Goal: Obtain resource: Obtain resource

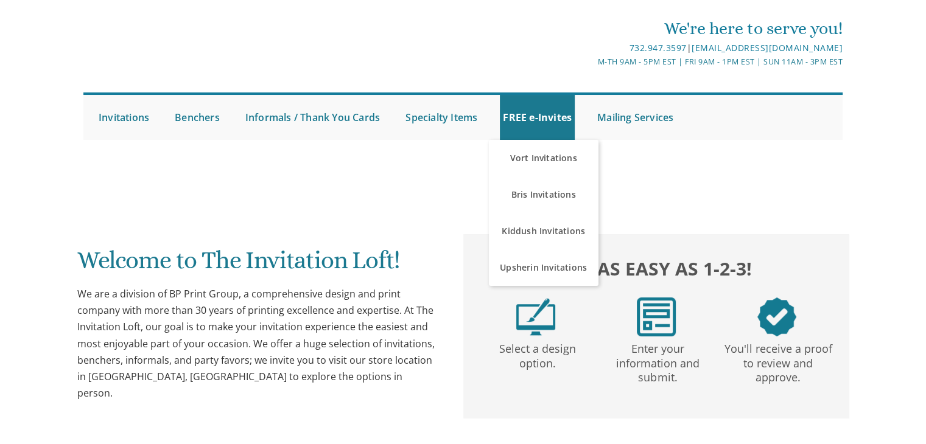
scroll to position [71, 0]
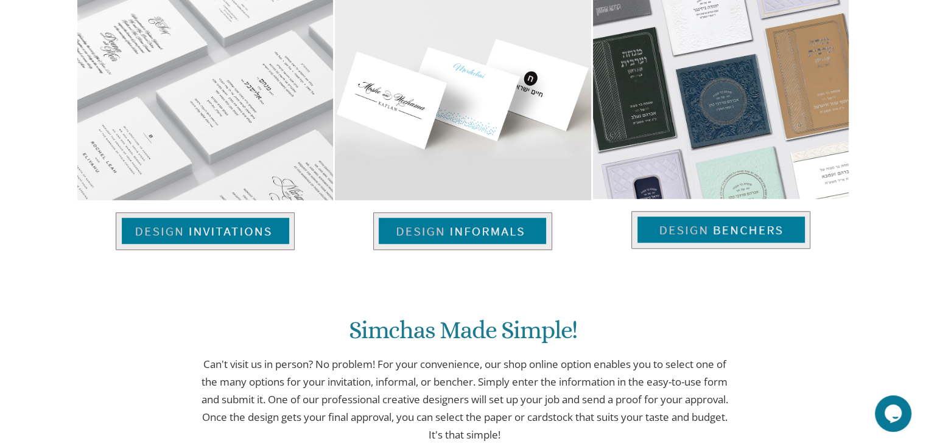
scroll to position [880, 0]
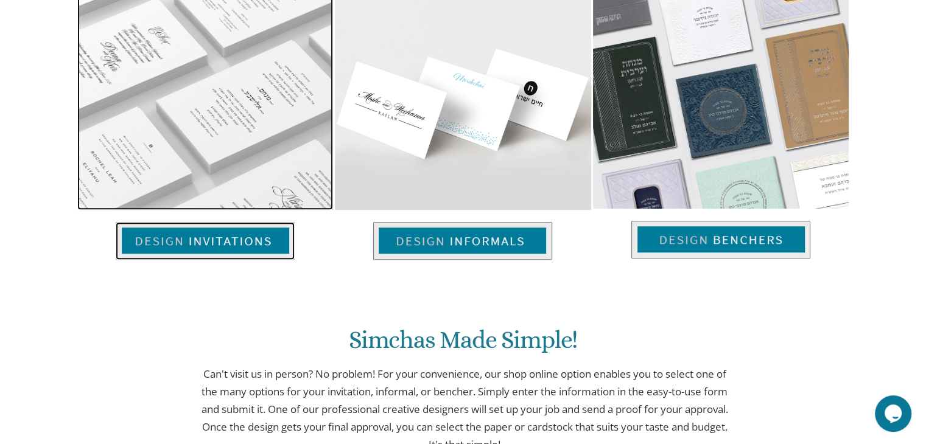
click at [243, 249] on img at bounding box center [205, 241] width 179 height 38
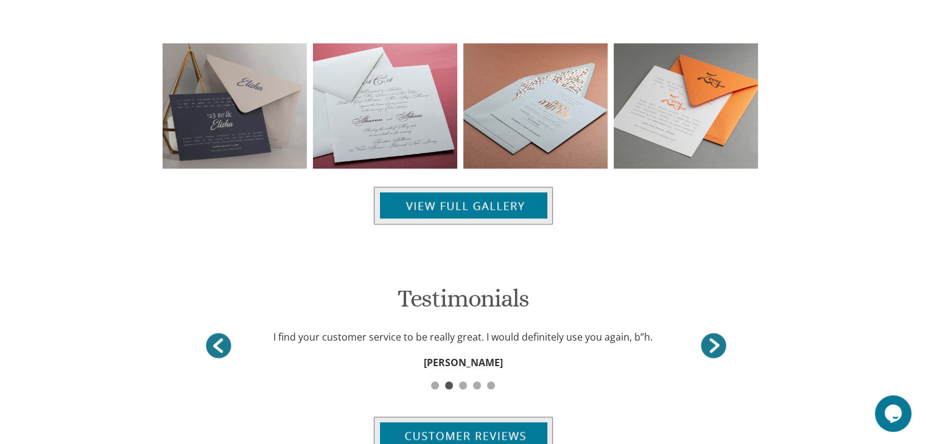
scroll to position [1351, 0]
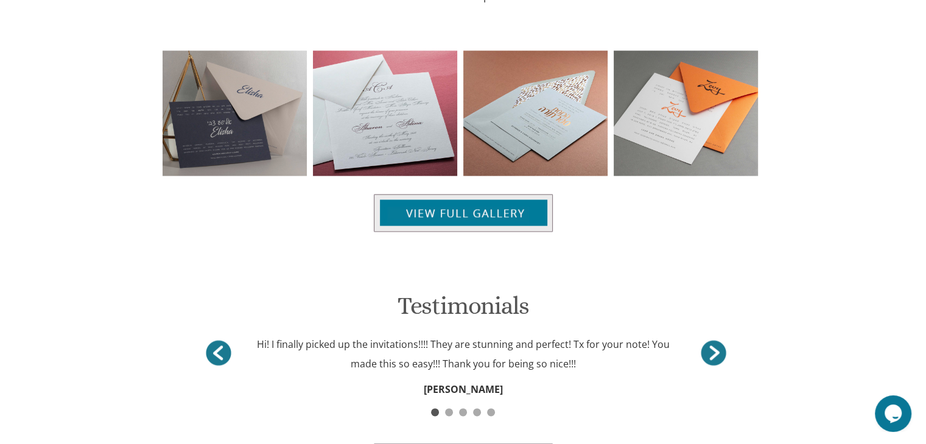
scroll to position [1302, 0]
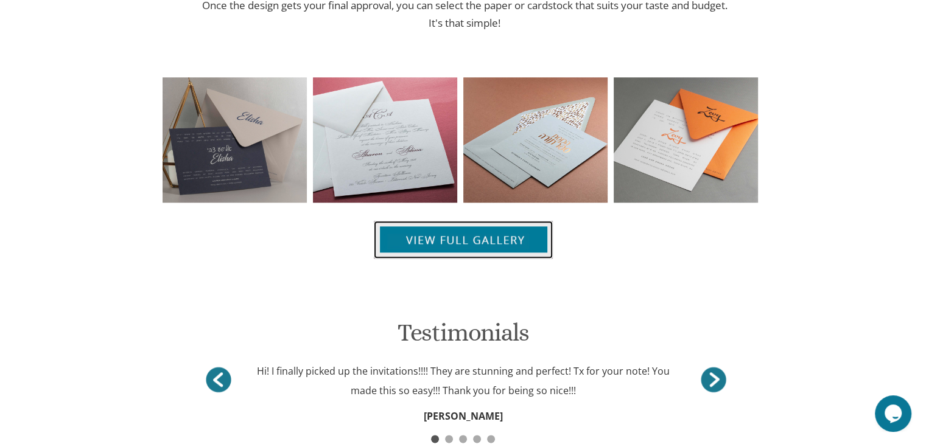
click at [424, 237] on img at bounding box center [463, 240] width 179 height 38
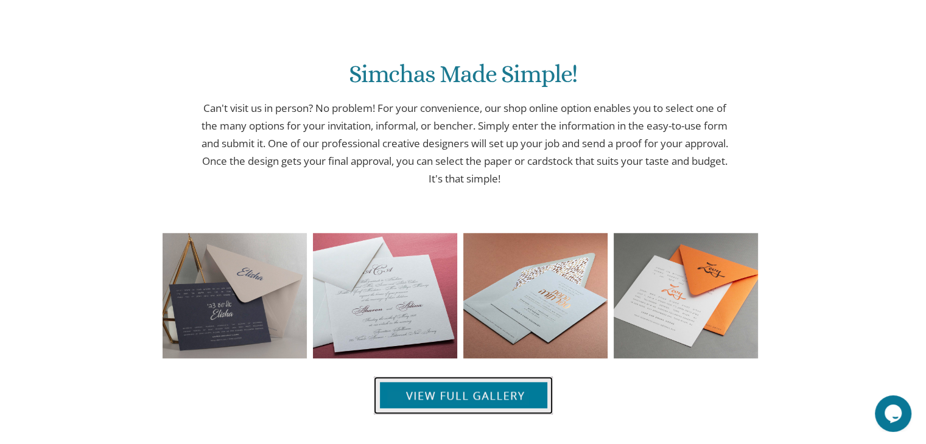
scroll to position [1144, 0]
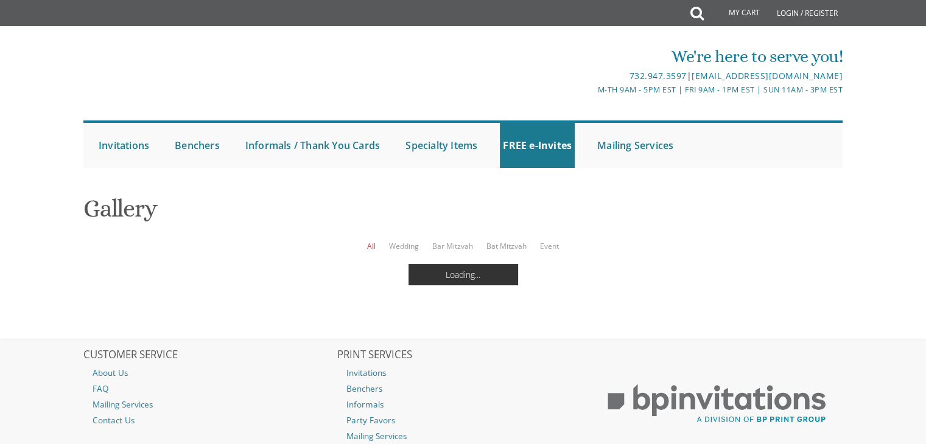
scroll to position [85, 0]
click at [535, 240] on ul "All Wedding Bar Mitzvah Bat Mitzvah Event" at bounding box center [462, 246] width 759 height 12
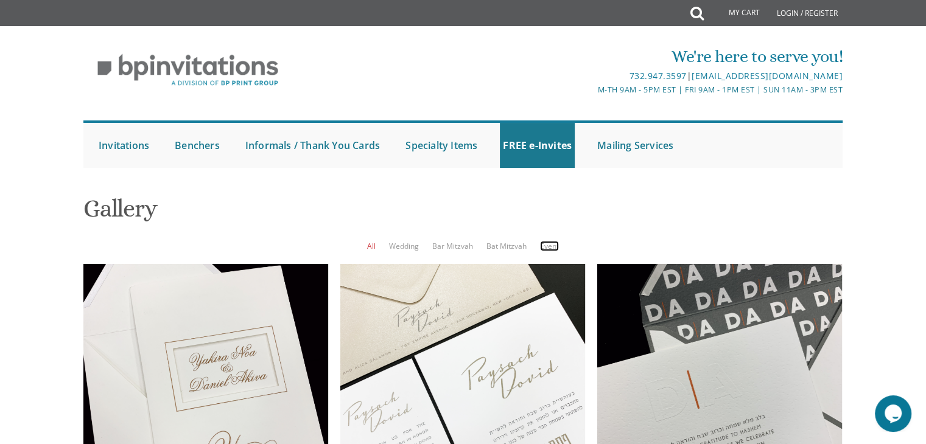
scroll to position [854, 0]
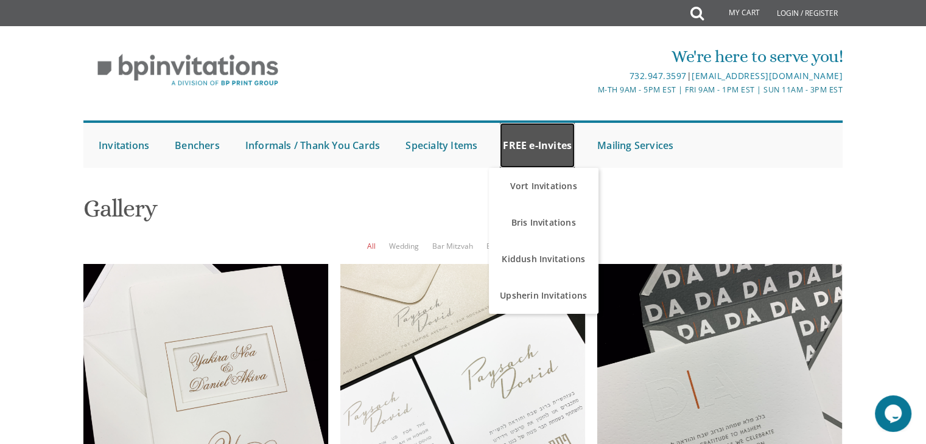
click at [542, 143] on link "FREE e-Invites" at bounding box center [537, 145] width 75 height 45
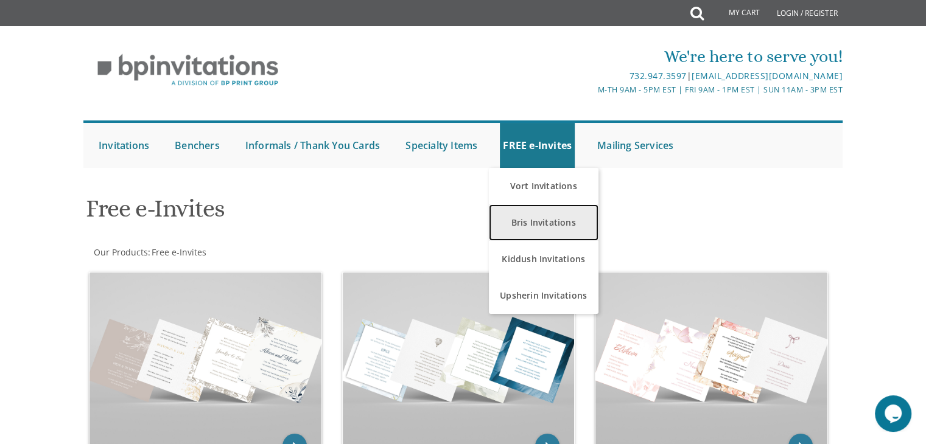
click at [534, 217] on link "Bris Invitations" at bounding box center [544, 222] width 110 height 37
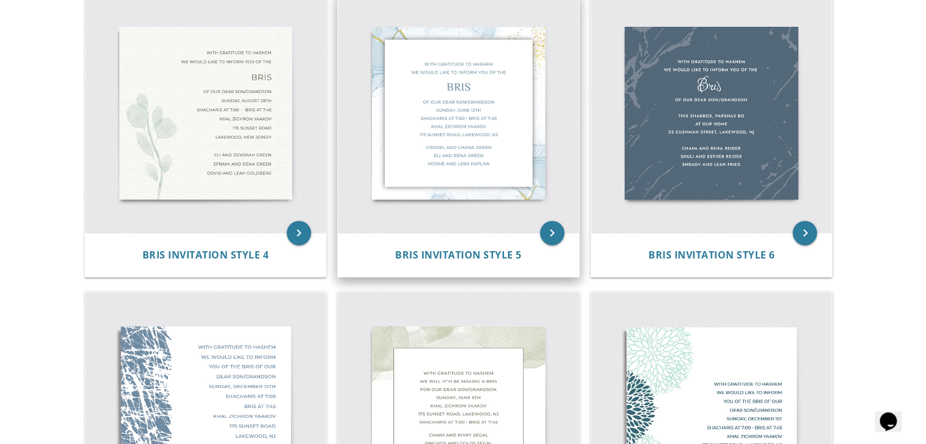
scroll to position [574, 0]
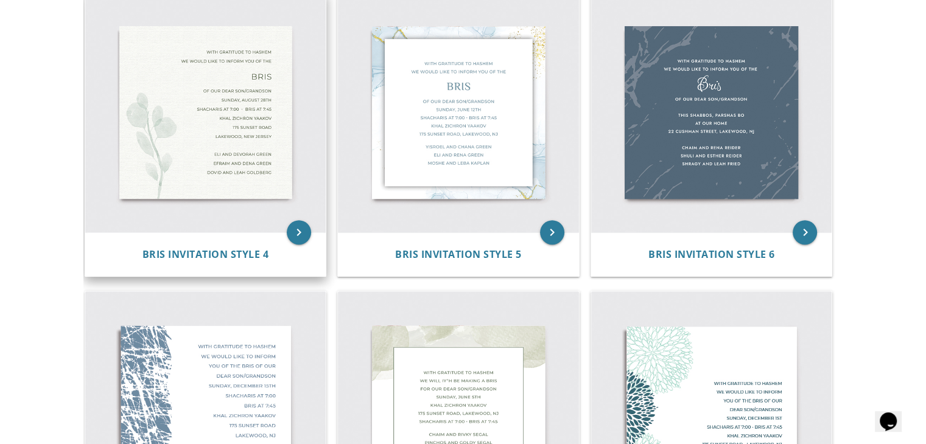
click at [194, 102] on img at bounding box center [205, 112] width 241 height 241
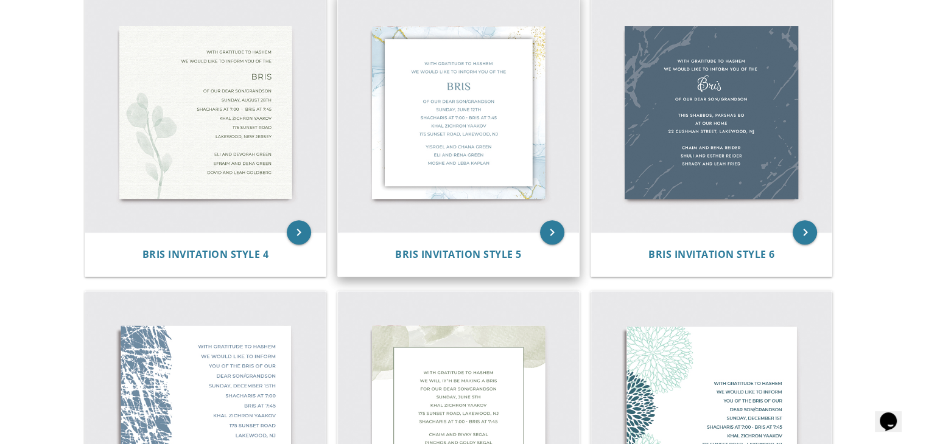
click at [427, 115] on img at bounding box center [458, 112] width 241 height 241
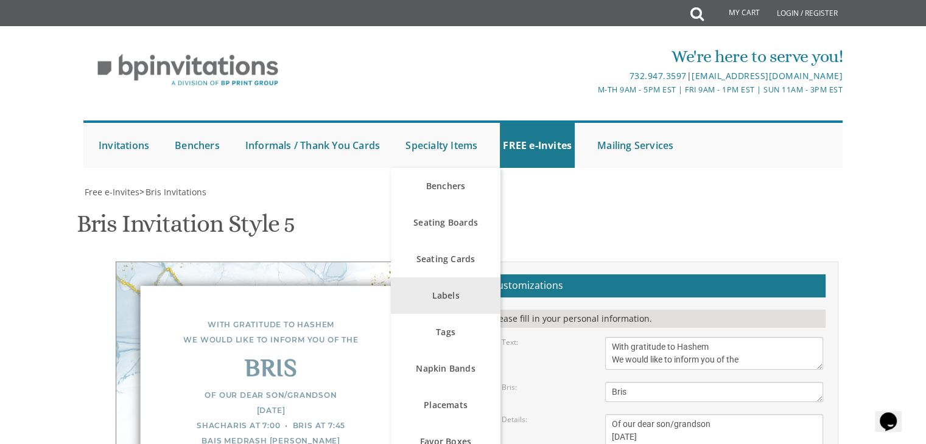
scroll to position [218, 0]
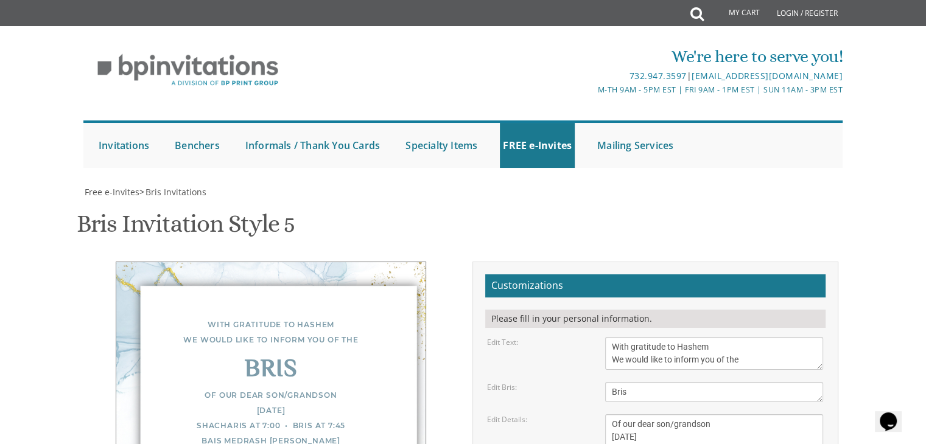
click at [277, 363] on div "Bris" at bounding box center [271, 370] width 260 height 15
click at [713, 414] on textarea "Of our dear son/grandson [DATE] Shacharis at 7:00 • Bris at 7:45 Bais Medrash […" at bounding box center [714, 449] width 218 height 71
click at [730, 414] on textarea "Of our dear son/grandson [DATE] Shacharis at 7:00 • Bris at 7:45 Bais Medrash […" at bounding box center [714, 449] width 218 height 71
click at [695, 414] on textarea "Of our dear son/grandson [DATE] Shacharis at 7:00 • Bris at 7:45 Bais Medrash […" at bounding box center [714, 449] width 218 height 71
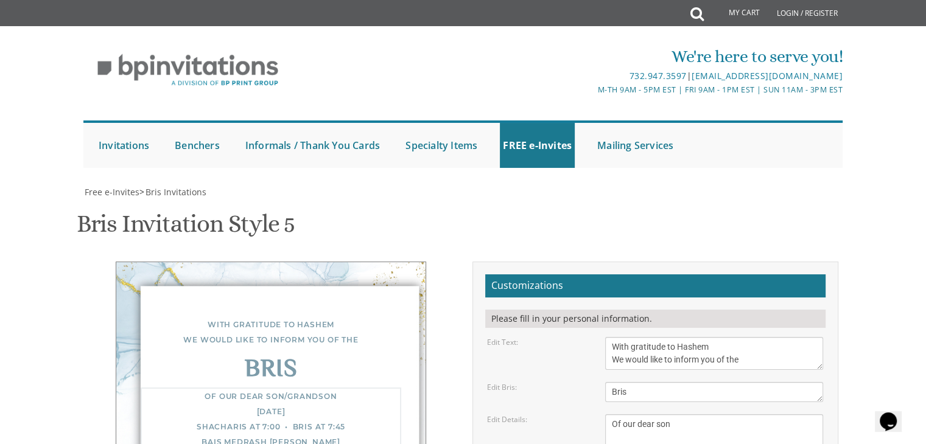
scroll to position [207, 0]
type textarea "Of our dear son Shacharis at 7:00 • Bris at 7:45 Bais Medrash Ohr Tuvia 969 Eas…"
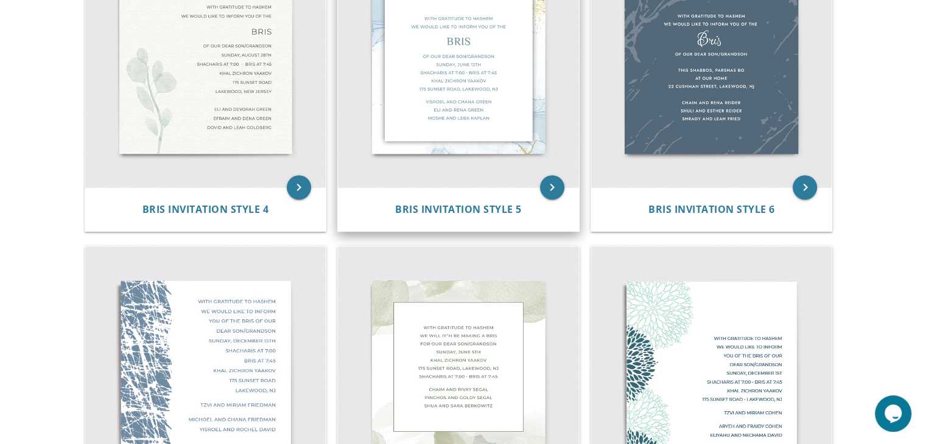
scroll to position [621, 0]
click at [497, 86] on img at bounding box center [458, 66] width 241 height 241
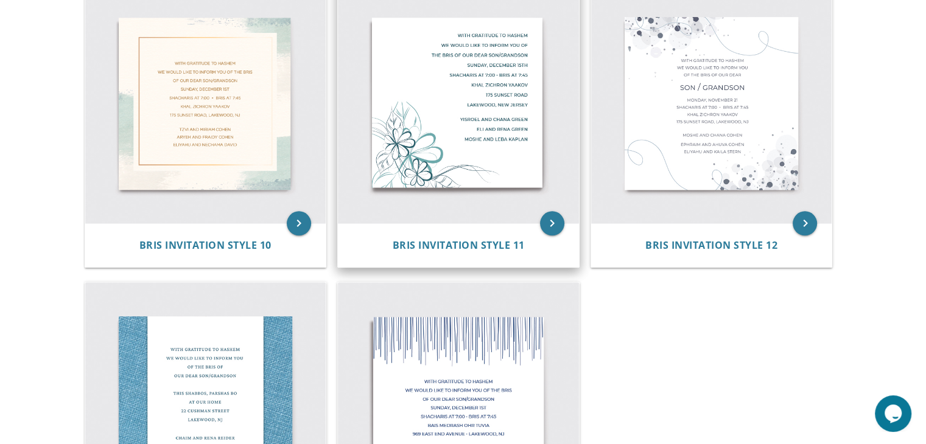
scroll to position [1009, 0]
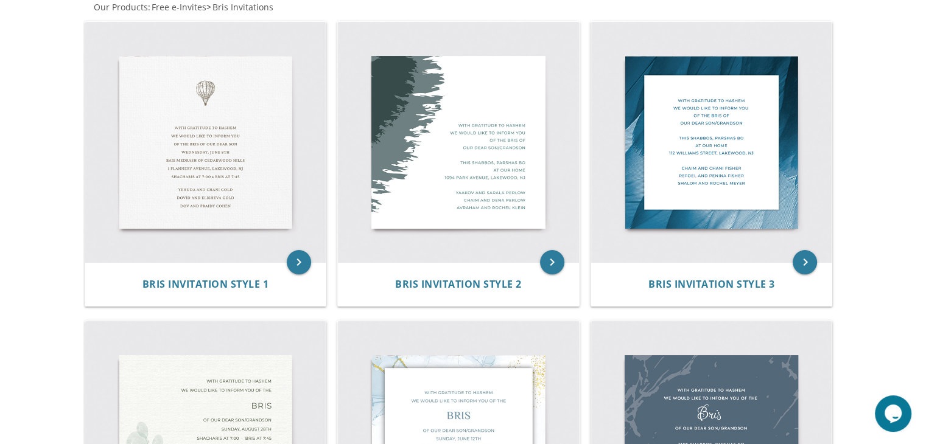
scroll to position [497, 0]
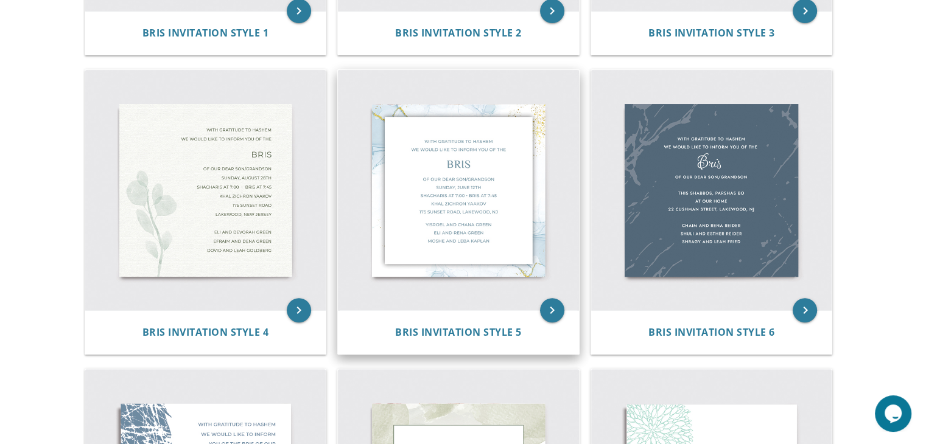
click at [428, 212] on img at bounding box center [458, 190] width 241 height 241
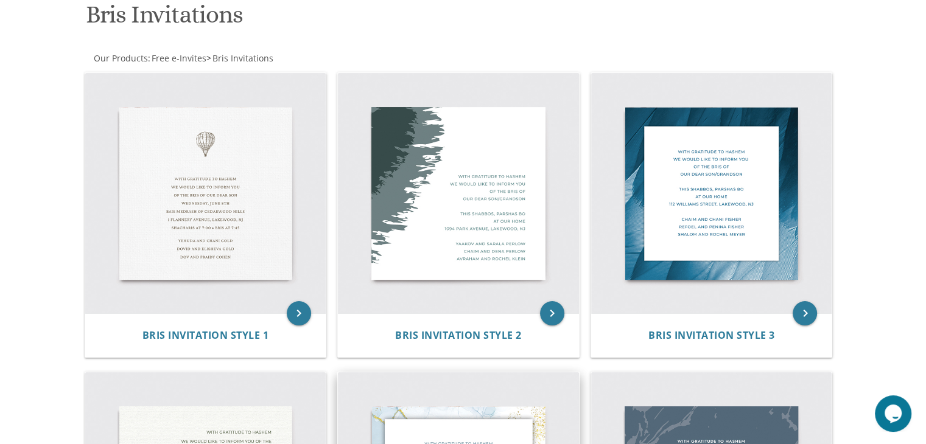
scroll to position [192, 0]
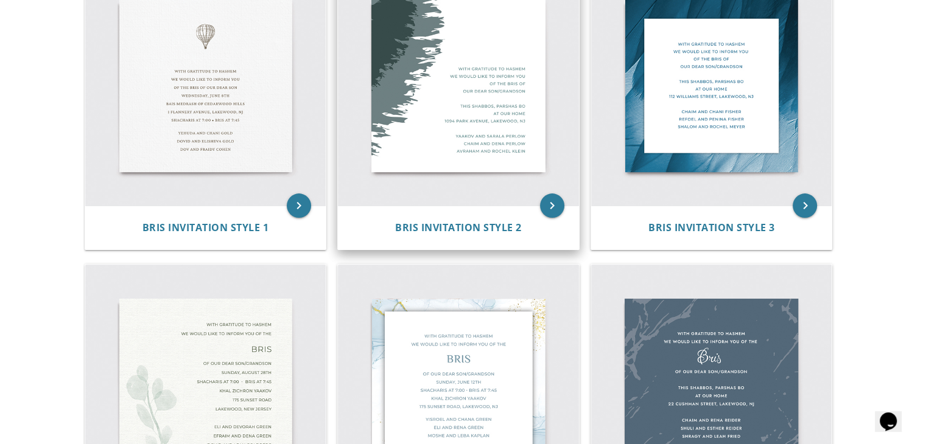
scroll to position [302, 0]
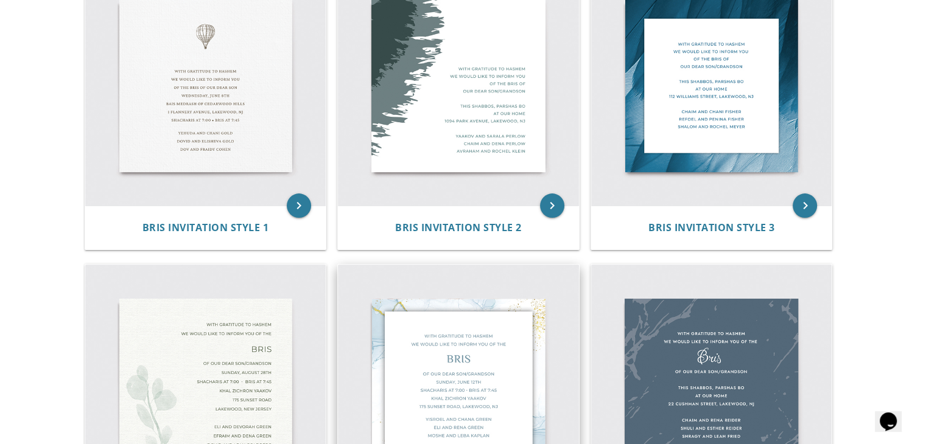
click at [415, 348] on img at bounding box center [458, 385] width 241 height 241
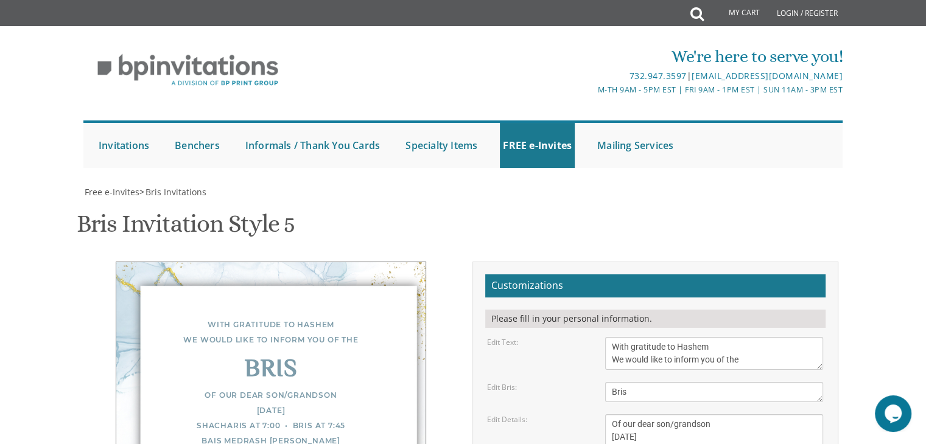
scroll to position [204, 0]
click at [723, 414] on textarea "Of our dear son/grandson [DATE] Shacharis at 7:00 • Bris at 7:45 Bais Medrash […" at bounding box center [714, 449] width 218 height 71
click at [696, 414] on textarea "Of our dear son/grandson [DATE] Shacharis at 7:00 • Bris at 7:45 Bais Medrash […" at bounding box center [714, 449] width 218 height 71
click at [661, 414] on textarea "Of our dear son/grandson [DATE] Shacharis at 7:00 • Bris at 7:45 Bais Medrash […" at bounding box center [714, 449] width 218 height 71
click at [708, 414] on textarea "Of our dear son/grandson [DATE] Shacharis at 7:00 • Bris at 7:45 Bais Medrash […" at bounding box center [714, 449] width 218 height 71
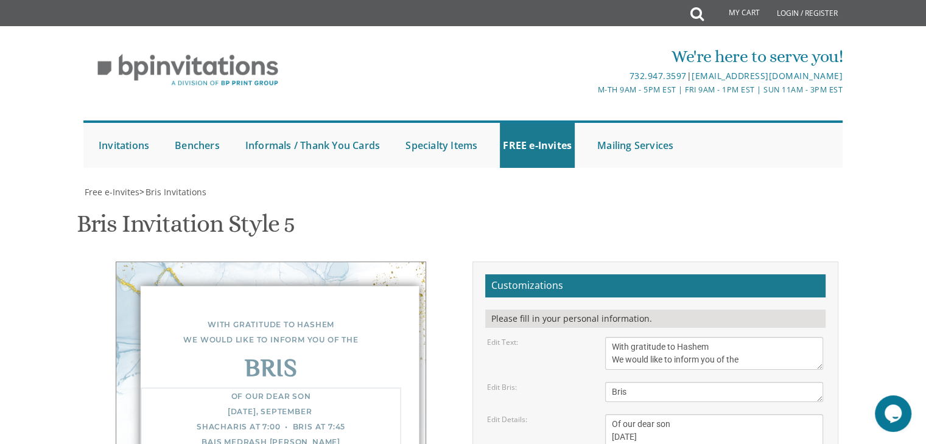
click at [645, 414] on textarea "Of our dear son/grandson [DATE] Shacharis at 7:00 • Bris at 7:45 Bais Medrash […" at bounding box center [714, 449] width 218 height 71
click at [634, 414] on textarea "Of our dear son/grandson [DATE] Shacharis at 7:00 • Bris at 7:45 Bais Medrash […" at bounding box center [714, 449] width 218 height 71
click at [669, 414] on textarea "Of our dear son/grandson [DATE] Shacharis at 7:00 • Bris at 7:45 Bais Medrash […" at bounding box center [714, 449] width 218 height 71
click at [720, 414] on textarea "Of our dear son/grandson [DATE] Shacharis at 7:00 • Bris at 7:45 Bais Medrash […" at bounding box center [714, 449] width 218 height 71
click at [716, 414] on textarea "Of our dear son/grandson [DATE] Shacharis at 7:00 • Bris at 7:45 Bais Medrash […" at bounding box center [714, 449] width 218 height 71
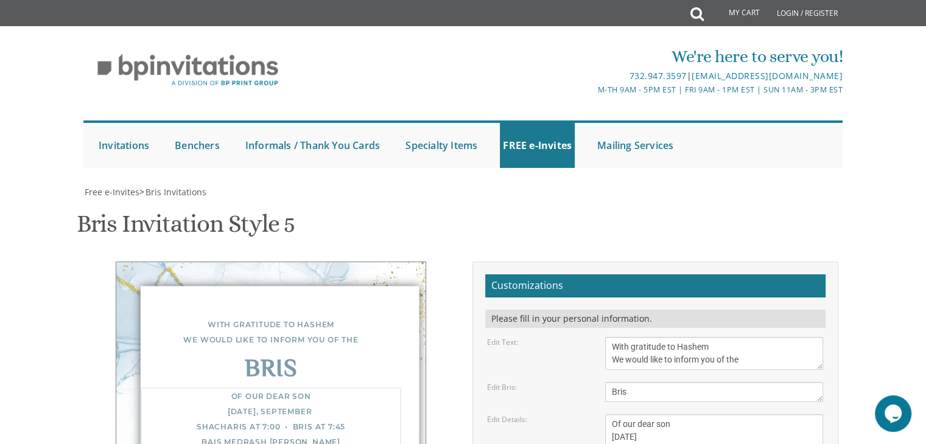
click at [733, 414] on textarea "Of our dear son/grandson [DATE] Shacharis at 7:00 • Bris at 7:45 Bais Medrash […" at bounding box center [714, 449] width 218 height 71
click at [700, 414] on textarea "Of our dear son/grandson [DATE] Shacharis at 7:00 • Bris at 7:45 Bais Medrash […" at bounding box center [714, 449] width 218 height 71
click at [727, 414] on textarea "Of our dear son/grandson [DATE] Shacharis at 7:00 • Bris at 7:45 Bais Medrash […" at bounding box center [714, 449] width 218 height 71
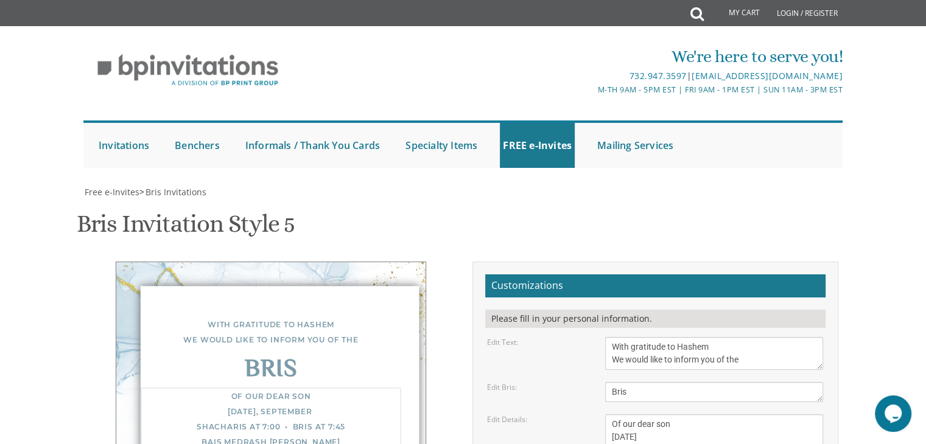
click at [717, 414] on textarea "Of our dear son/grandson [DATE] Shacharis at 7:00 • Bris at 7:45 Bais Medrash […" at bounding box center [714, 449] width 218 height 71
click at [699, 414] on textarea "Of our dear son/grandson [DATE] Shacharis at 7:00 • Bris at 7:45 Bais Medrash […" at bounding box center [714, 449] width 218 height 71
type textarea "Of our dear son [DATE] Shacharis at 7:30 • Bris at 8:15 Breslov of [GEOGRAPHIC_…"
